Goal: Task Accomplishment & Management: Manage account settings

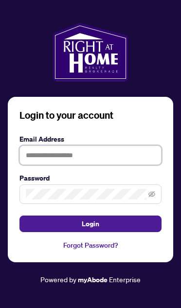
click at [115, 165] on input "text" at bounding box center [90, 154] width 142 height 19
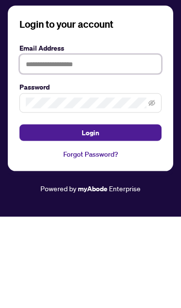
type input "**********"
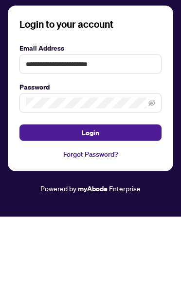
click at [90, 216] on button "Login" at bounding box center [90, 224] width 142 height 17
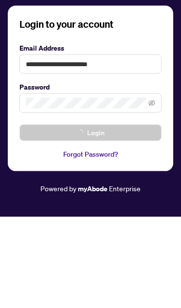
scroll to position [53, 0]
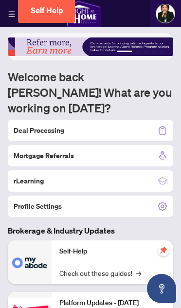
click at [114, 120] on div "Deal Processing" at bounding box center [90, 130] width 165 height 21
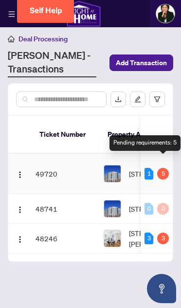
click at [156, 144] on div "Pending requirements: 5" at bounding box center [144, 143] width 71 height 16
click at [108, 165] on img at bounding box center [112, 173] width 17 height 17
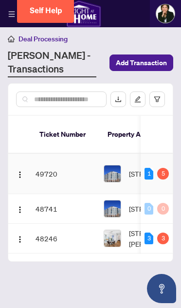
click at [157, 168] on div "1 5" at bounding box center [157, 174] width 24 height 12
click at [37, 157] on td "49720" at bounding box center [66, 174] width 68 height 40
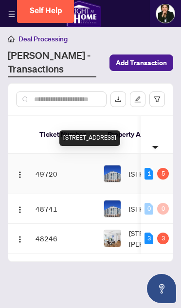
click at [143, 164] on td "1 5" at bounding box center [157, 174] width 32 height 40
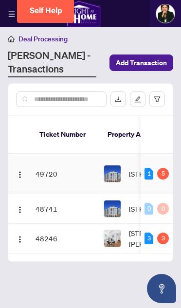
click at [48, 161] on td "49720" at bounding box center [66, 174] width 68 height 40
click at [45, 163] on td "49720" at bounding box center [66, 174] width 68 height 40
click at [167, 169] on td "1 5" at bounding box center [157, 174] width 32 height 40
click at [157, 168] on div "1 5" at bounding box center [157, 174] width 24 height 12
click at [46, 161] on td "49720" at bounding box center [66, 174] width 68 height 40
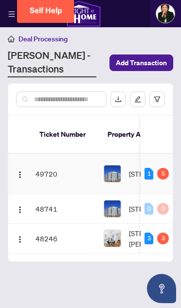
click at [160, 168] on div "5" at bounding box center [163, 174] width 12 height 12
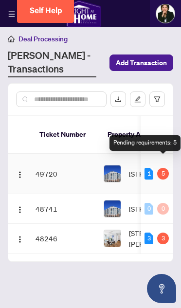
click at [163, 168] on div "5" at bounding box center [163, 174] width 12 height 12
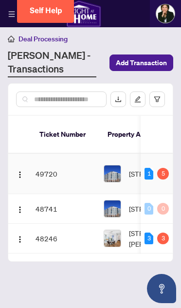
click at [158, 168] on div "1 5" at bounding box center [157, 174] width 24 height 12
click at [161, 168] on div "5" at bounding box center [163, 174] width 12 height 12
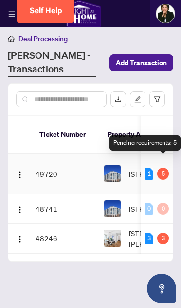
click at [158, 148] on div "Pending requirements: 5" at bounding box center [144, 143] width 71 height 16
click at [172, 154] on td "1 5" at bounding box center [157, 174] width 32 height 40
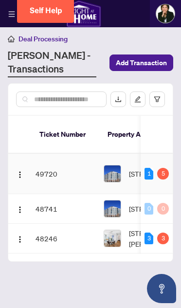
click at [46, 166] on td "49720" at bounding box center [66, 174] width 68 height 40
click at [23, 171] on img "button" at bounding box center [20, 175] width 8 height 8
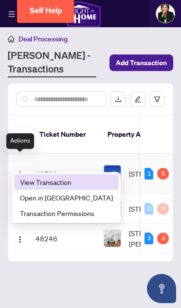
click at [54, 181] on span "View Transaction" at bounding box center [66, 182] width 93 height 11
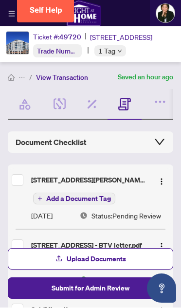
scroll to position [53, 0]
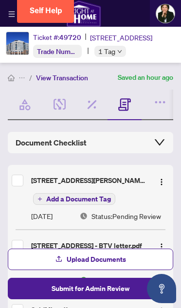
click at [128, 260] on icon "button" at bounding box center [131, 263] width 6 height 6
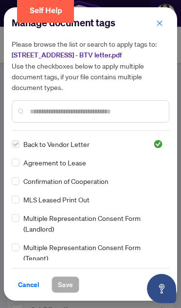
click at [75, 148] on span "Back to Vendor Letter" at bounding box center [56, 144] width 66 height 11
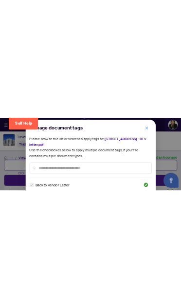
scroll to position [0, 0]
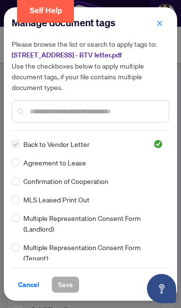
click at [158, 18] on span "button" at bounding box center [159, 24] width 7 height 16
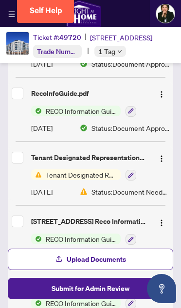
scroll to position [476, 0]
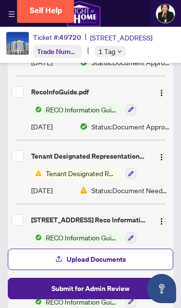
click at [128, 173] on icon "button" at bounding box center [131, 174] width 6 height 6
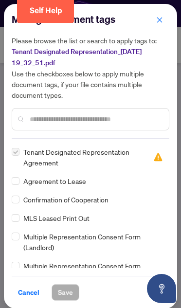
scroll to position [0, 0]
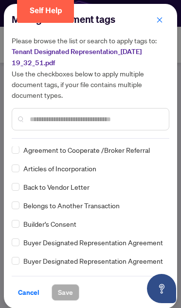
click at [18, 298] on span "Cancel" at bounding box center [28, 293] width 21 height 16
